Goal: Information Seeking & Learning: Find contact information

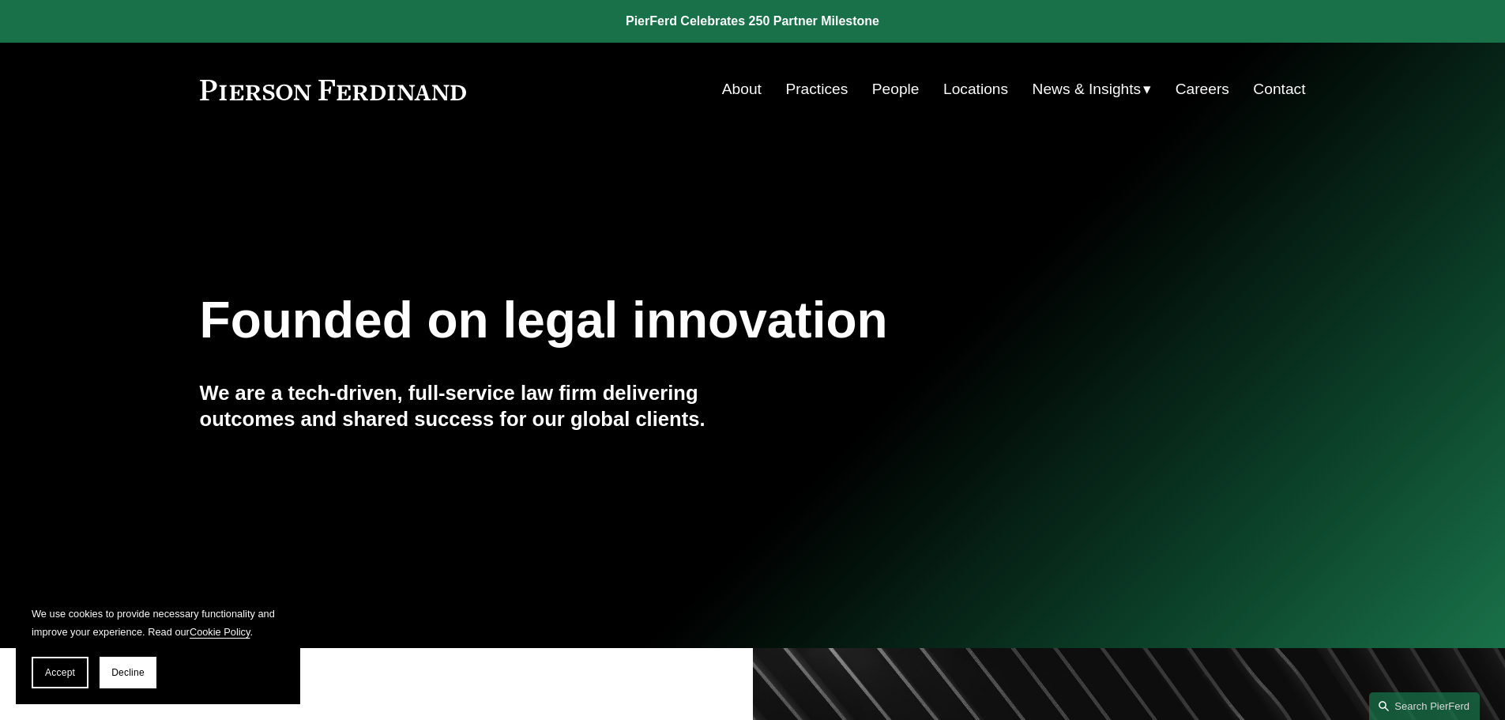
click at [989, 89] on link "Locations" at bounding box center [975, 89] width 65 height 30
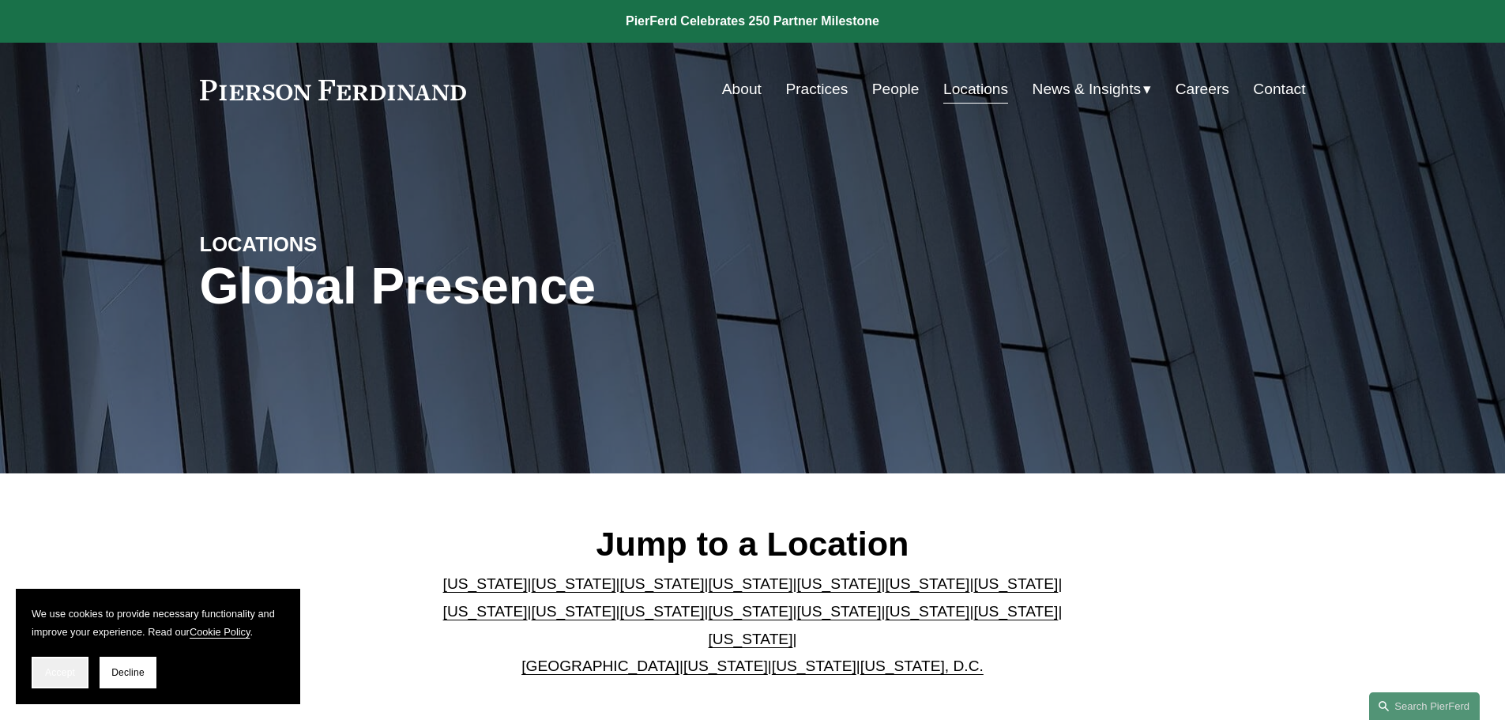
click at [61, 675] on span "Accept" at bounding box center [60, 672] width 30 height 11
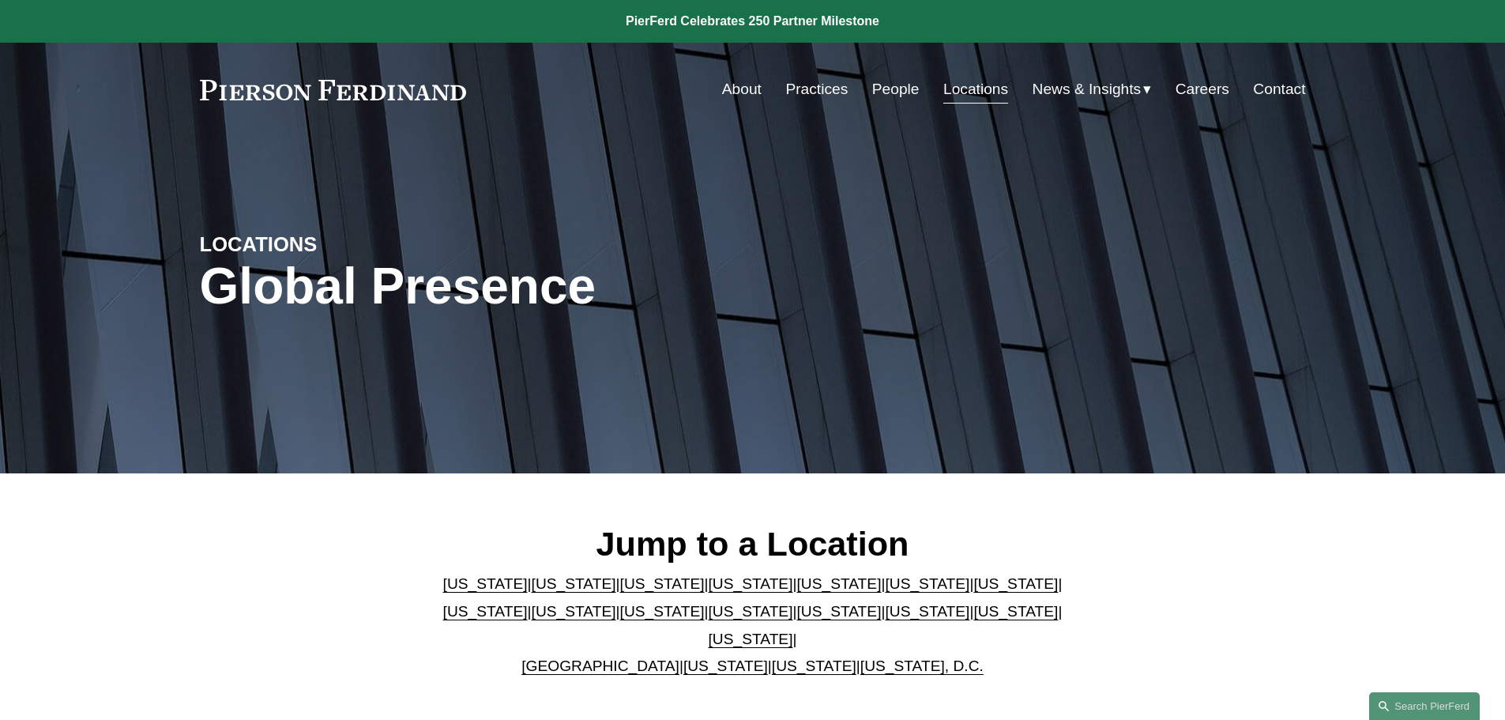
click at [793, 630] on link "[US_STATE]" at bounding box center [751, 638] width 85 height 17
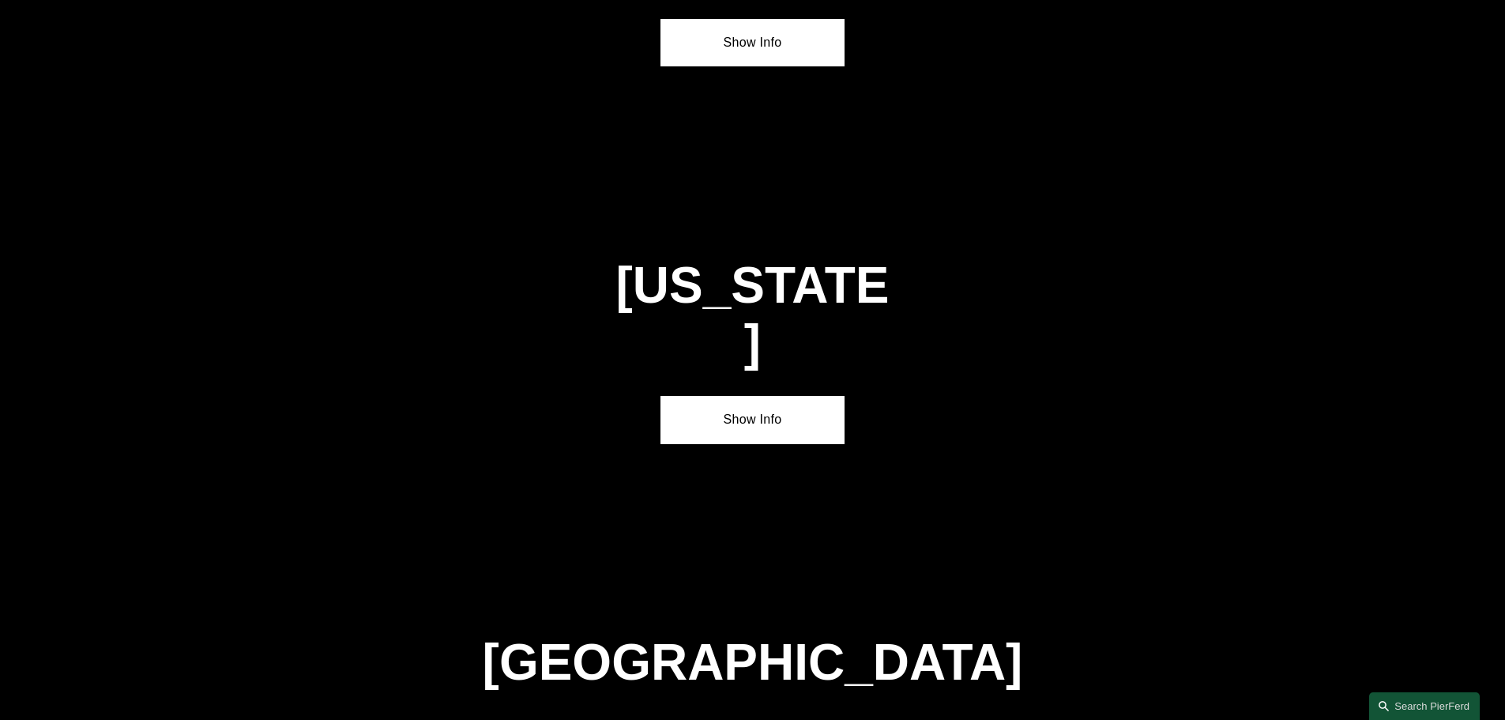
scroll to position [5377, 0]
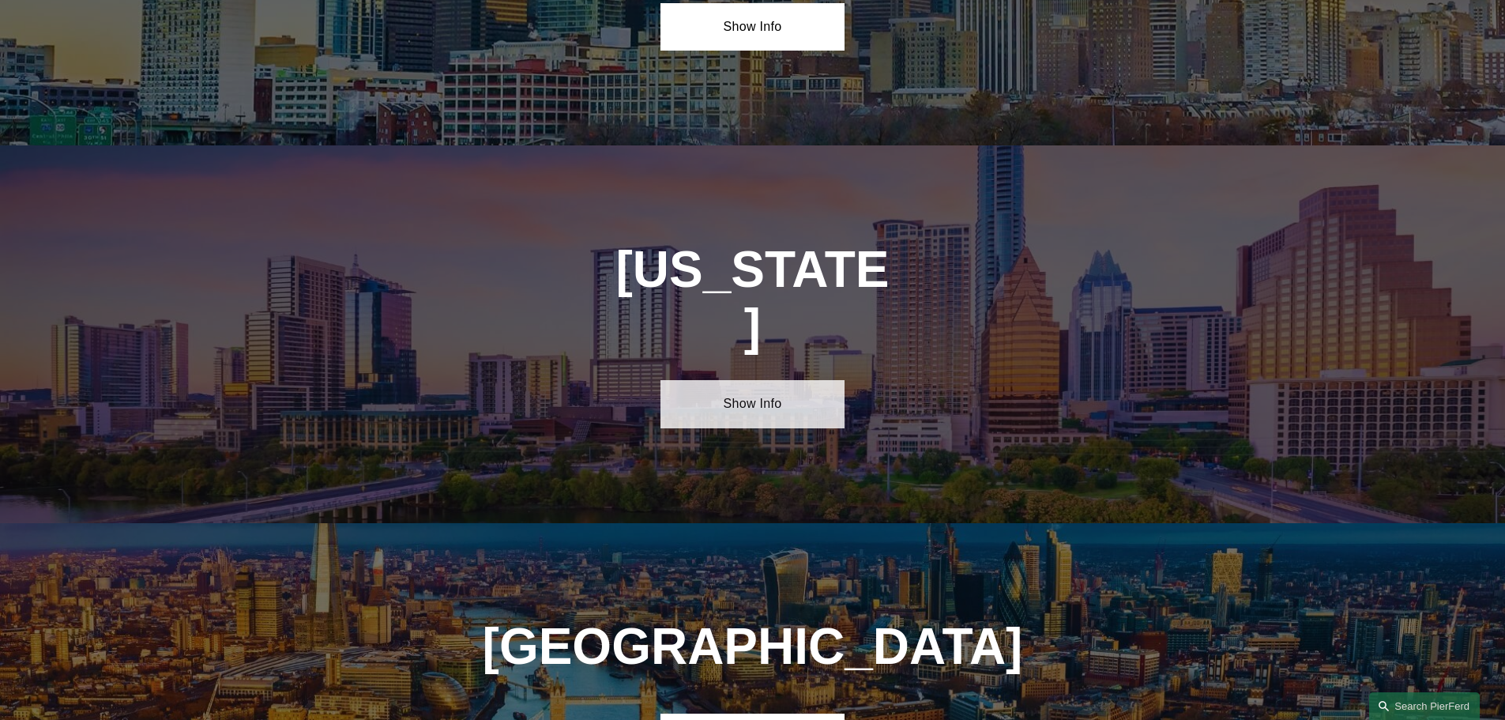
click at [739, 380] on link "Show Info" at bounding box center [752, 403] width 184 height 47
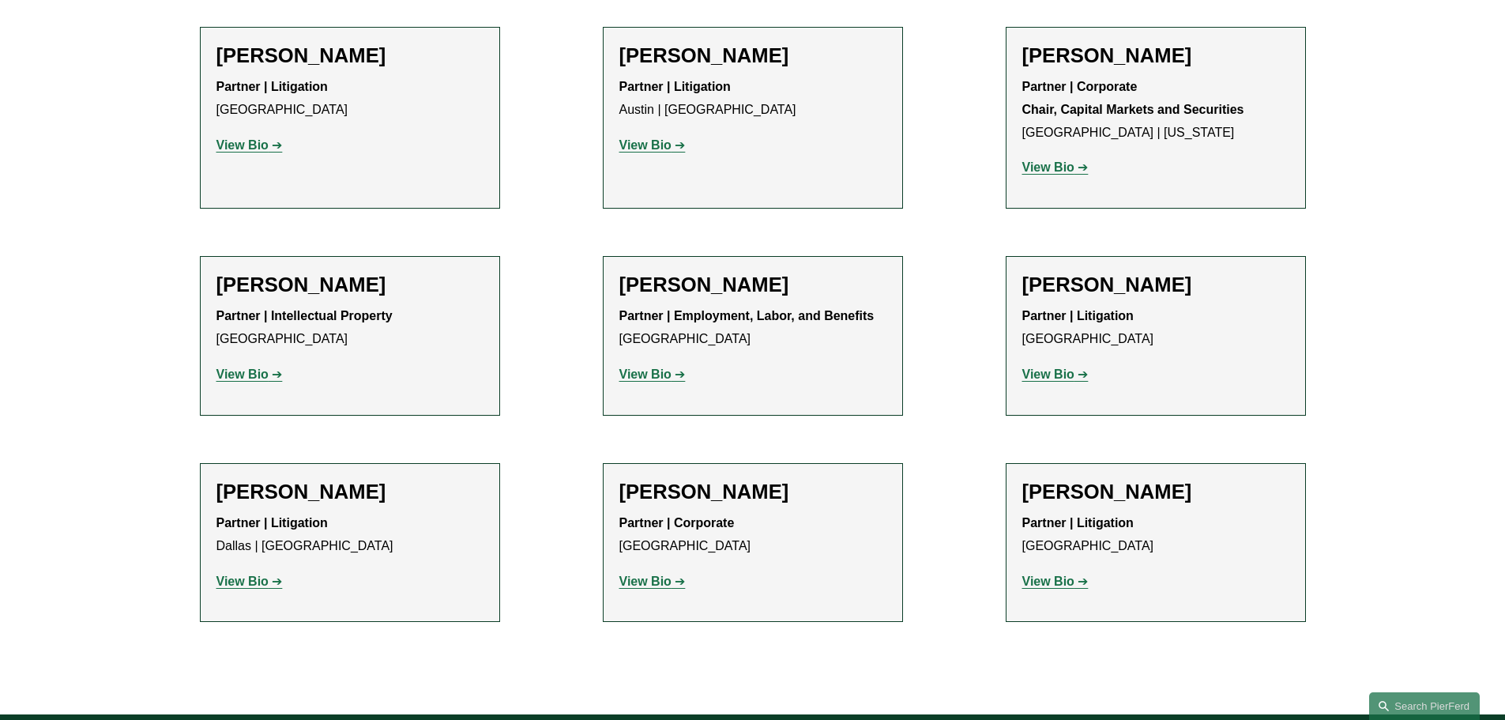
scroll to position [711, 0]
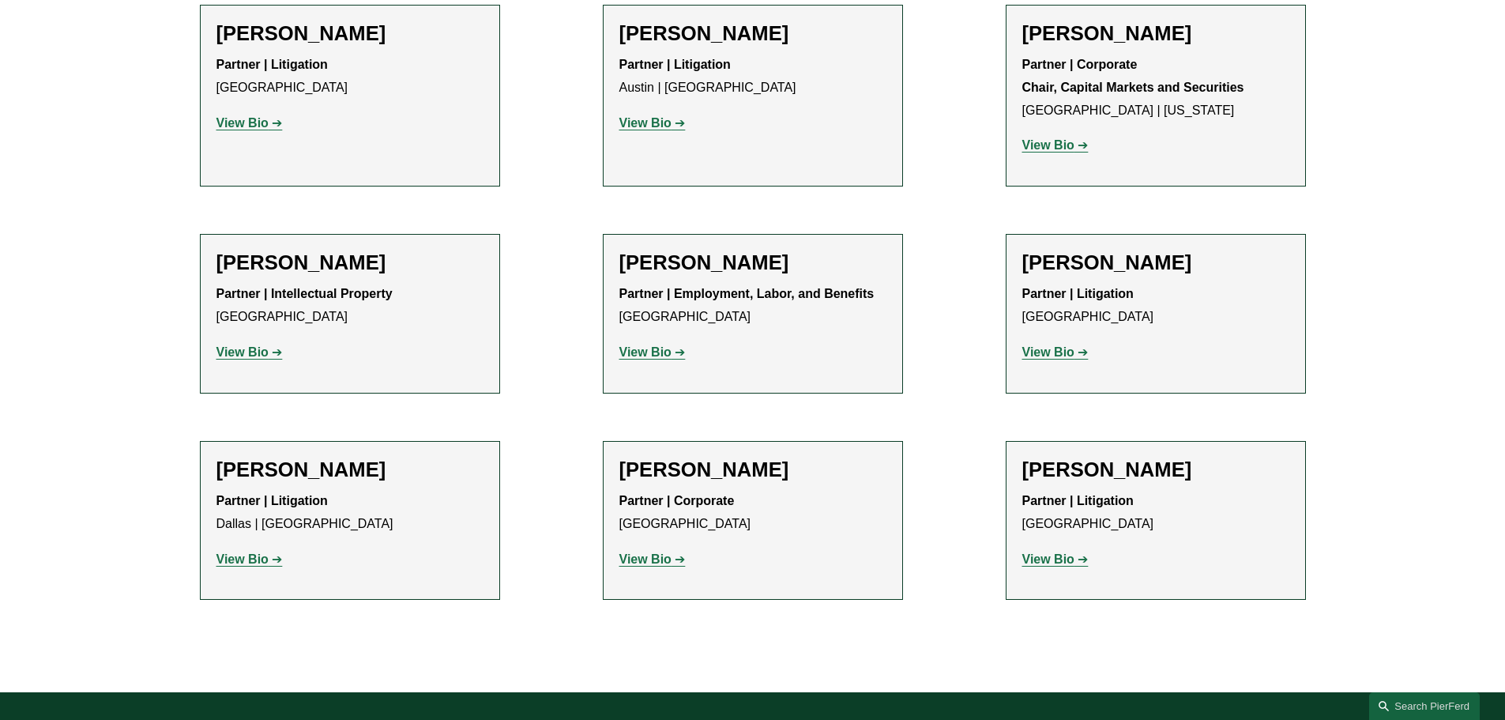
click at [675, 353] on link "View Bio" at bounding box center [652, 351] width 66 height 13
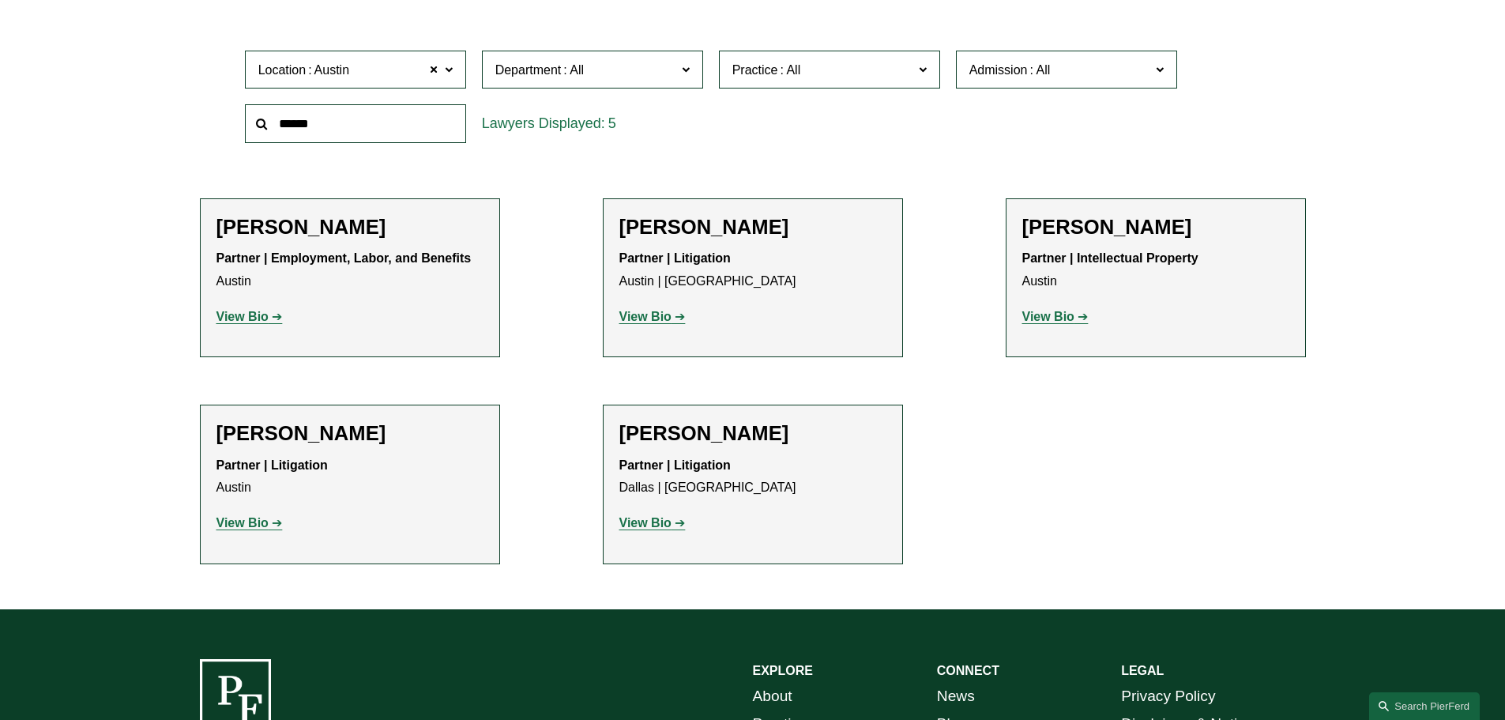
scroll to position [632, 0]
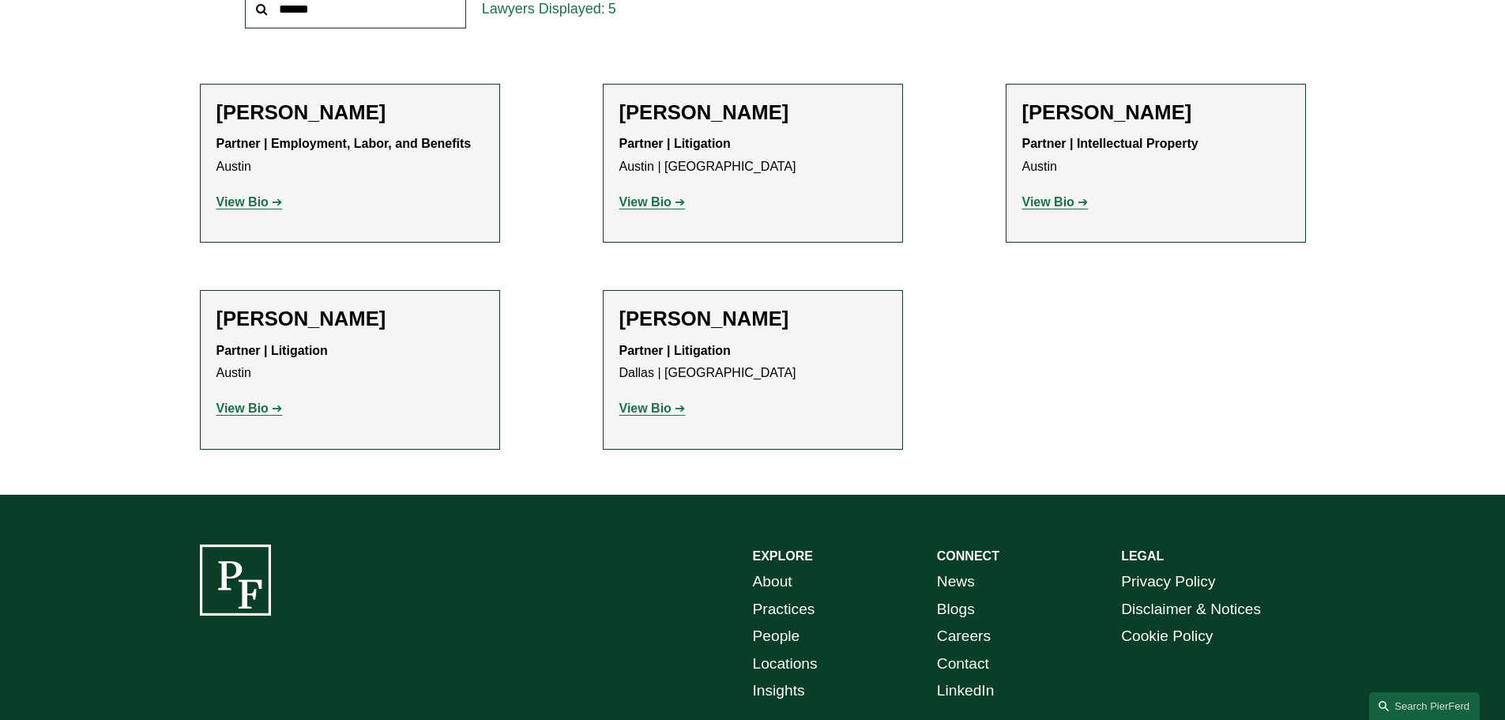
click at [1033, 192] on p "View Bio" at bounding box center [1155, 202] width 267 height 23
click at [1033, 194] on p "View Bio" at bounding box center [1155, 202] width 267 height 23
click at [1033, 203] on strong "View Bio" at bounding box center [1048, 201] width 52 height 13
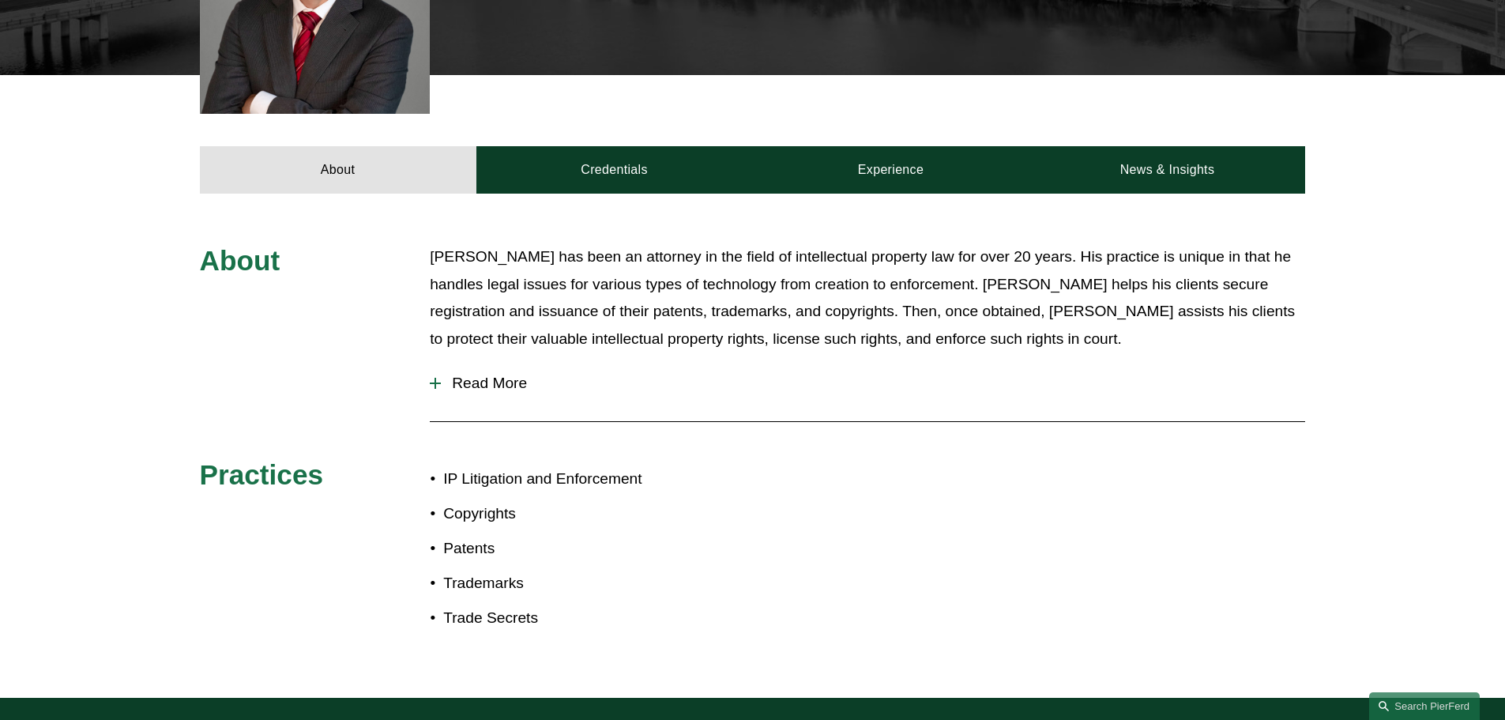
scroll to position [553, 0]
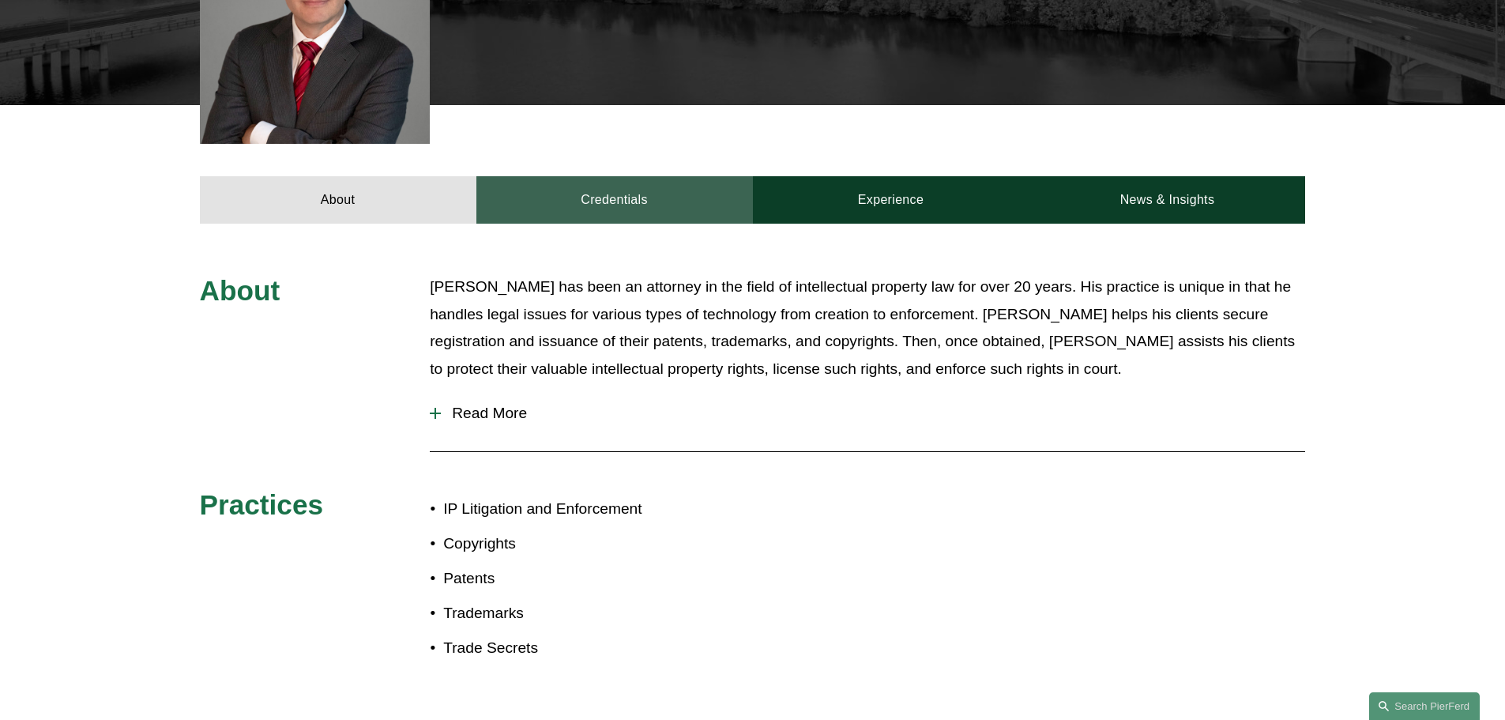
click at [649, 176] on link "Credentials" at bounding box center [614, 199] width 277 height 47
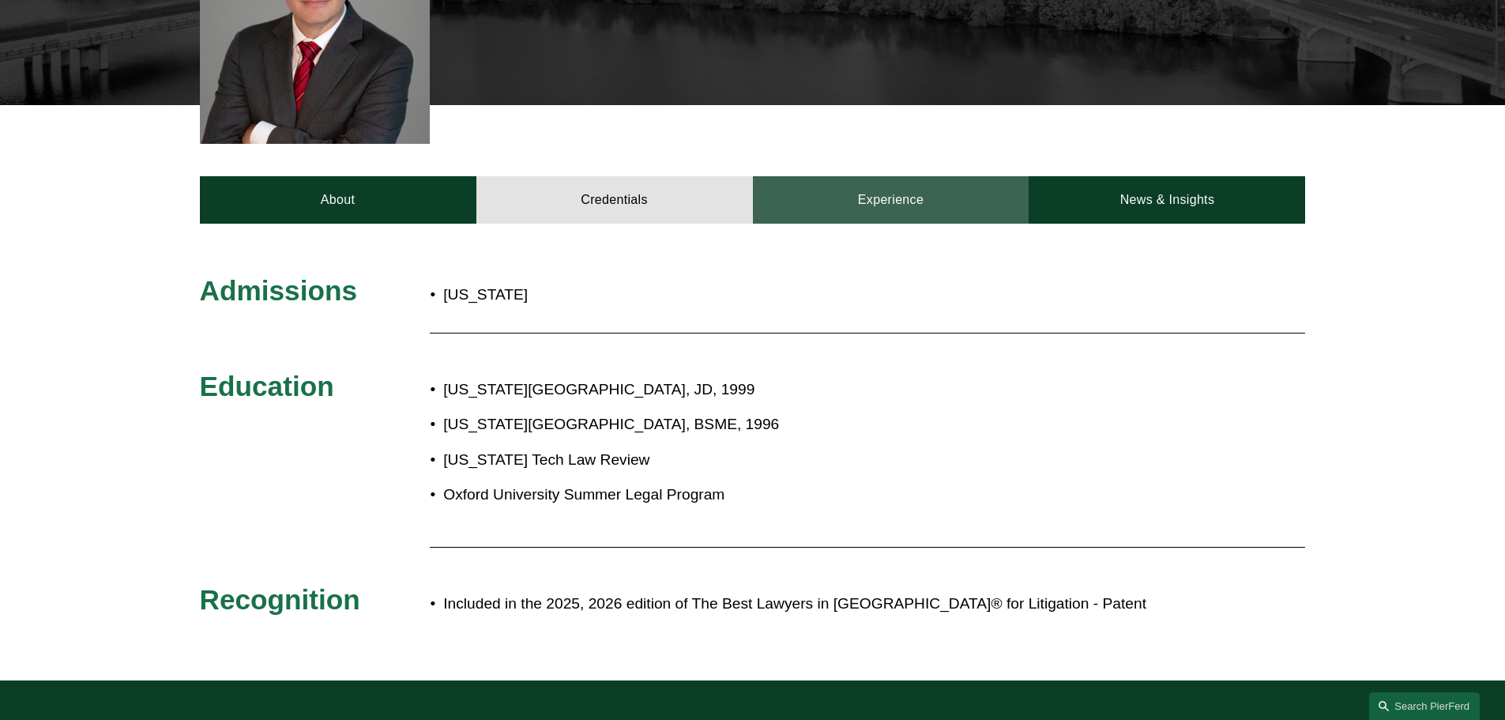
click at [886, 176] on link "Experience" at bounding box center [891, 199] width 277 height 47
